Goal: Information Seeking & Learning: Learn about a topic

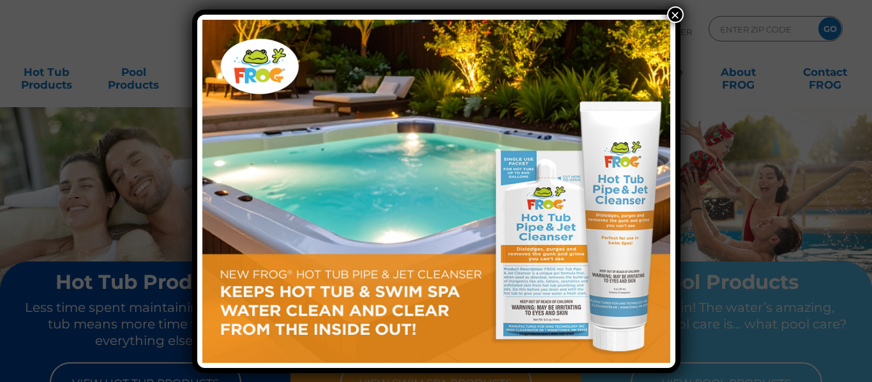
click at [676, 12] on button "×" at bounding box center [675, 14] width 17 height 17
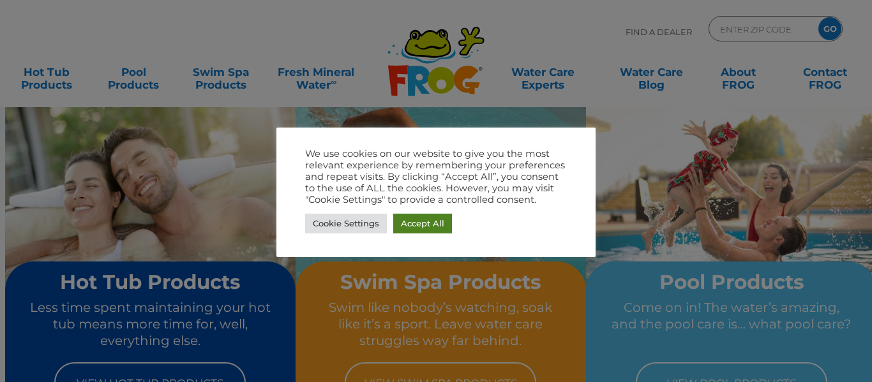
click at [400, 219] on link "Accept All" at bounding box center [422, 224] width 59 height 20
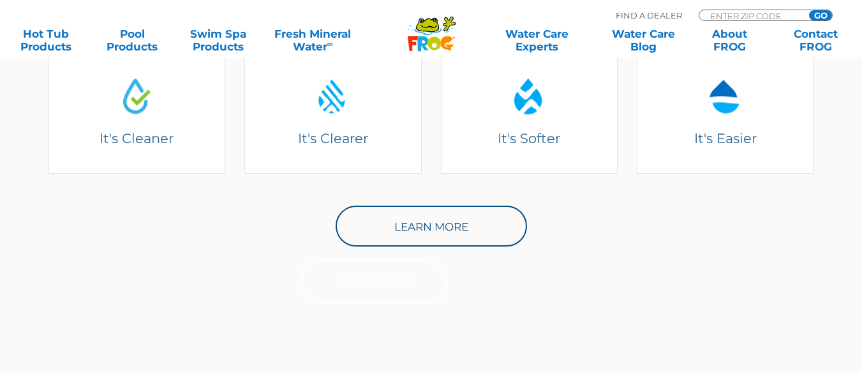
scroll to position [623, 0]
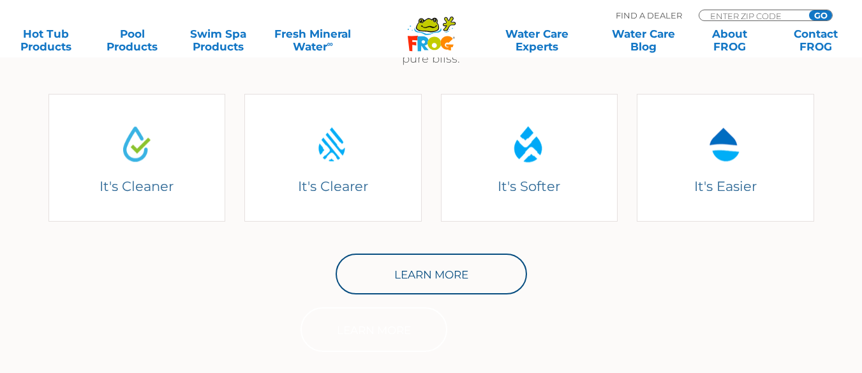
drag, startPoint x: 866, startPoint y: 53, endPoint x: 868, endPoint y: 142, distance: 88.7
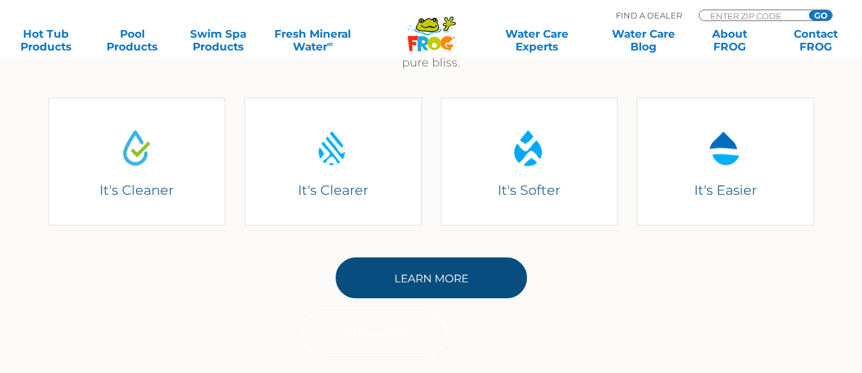
click at [479, 274] on link "Learn More" at bounding box center [431, 277] width 191 height 41
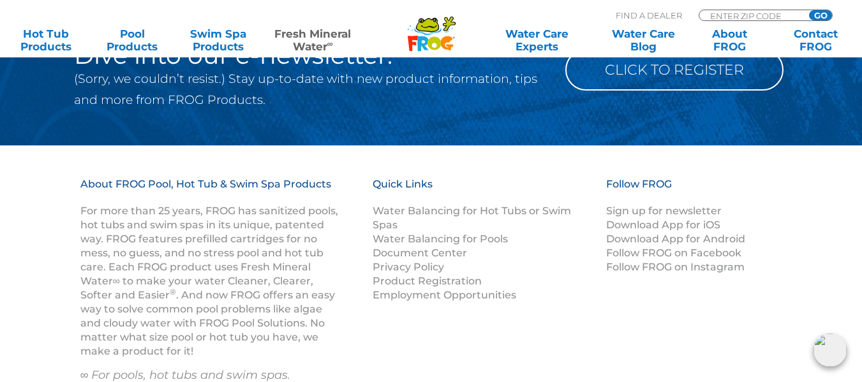
scroll to position [1831, 0]
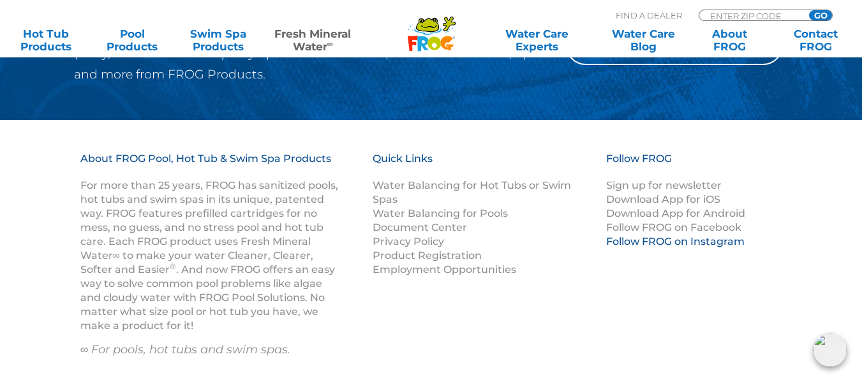
click at [714, 239] on link "Follow FROG on Instagram" at bounding box center [675, 242] width 138 height 12
